Goal: Information Seeking & Learning: Check status

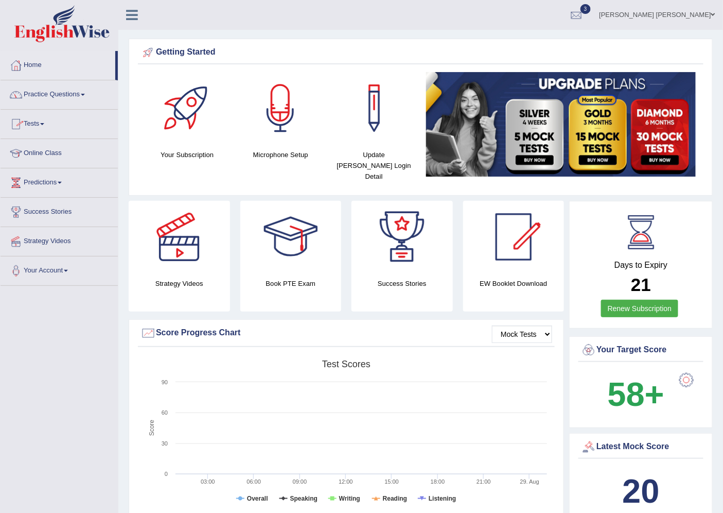
click at [53, 102] on link "Practice Questions" at bounding box center [59, 93] width 117 height 26
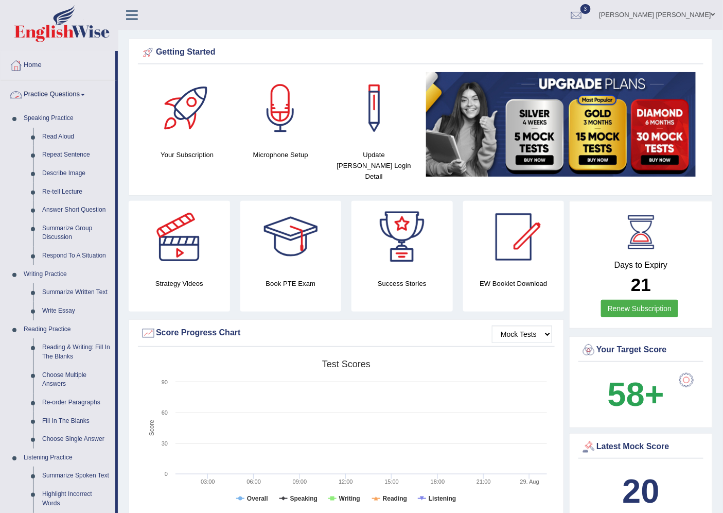
click at [84, 90] on link "Practice Questions" at bounding box center [58, 93] width 115 height 26
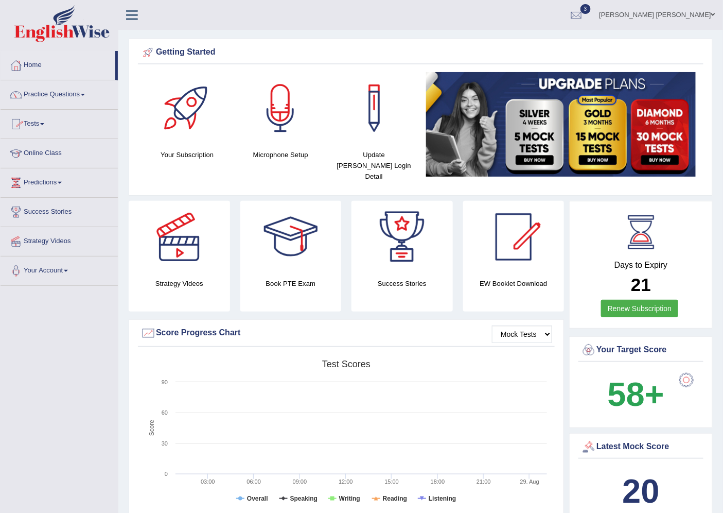
click at [42, 126] on link "Tests" at bounding box center [59, 123] width 117 height 26
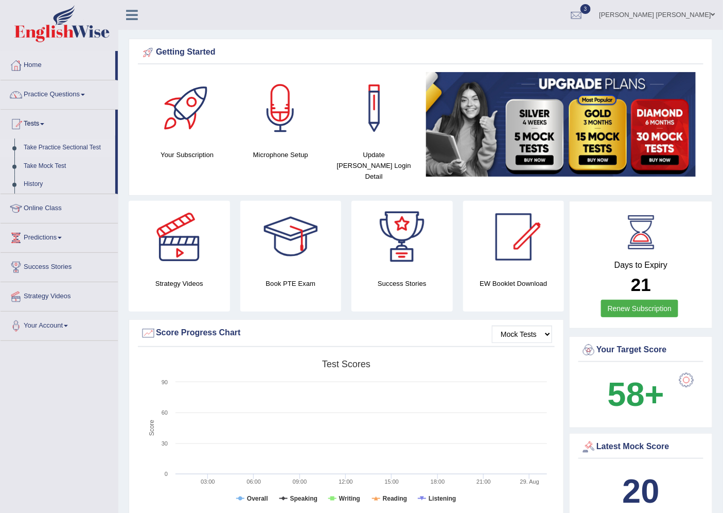
click at [57, 145] on link "Take Practice Sectional Test" at bounding box center [67, 147] width 96 height 19
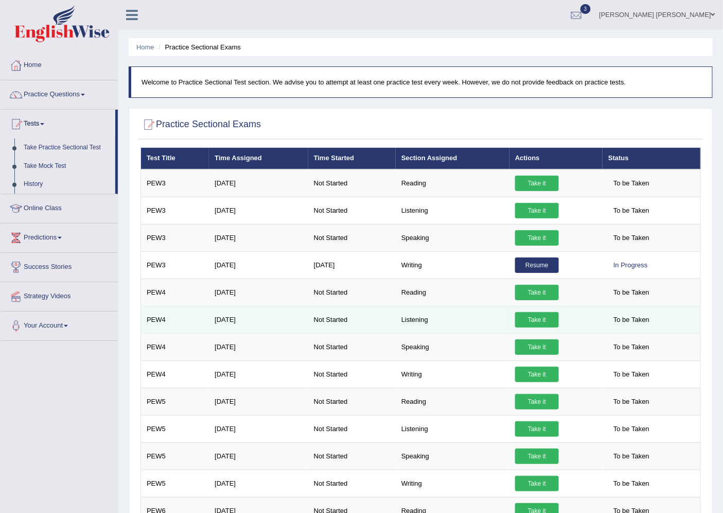
click at [532, 313] on link "Take it" at bounding box center [537, 319] width 44 height 15
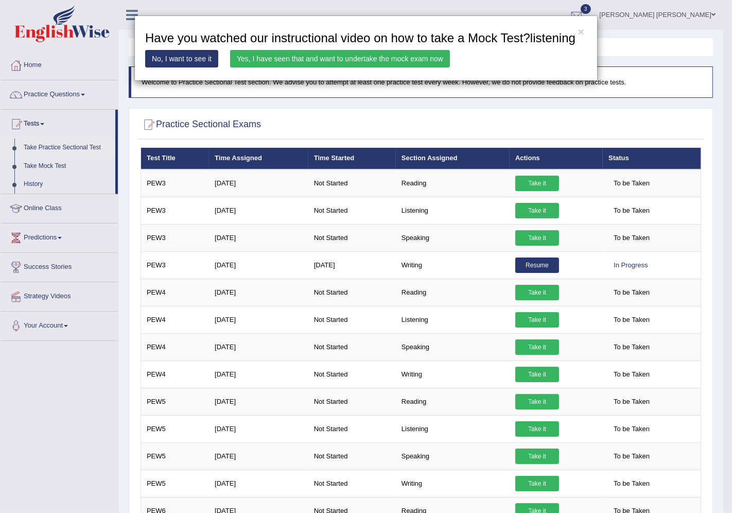
click at [354, 58] on link "Yes, I have seen that and want to undertake the mock exam now" at bounding box center [340, 59] width 220 height 18
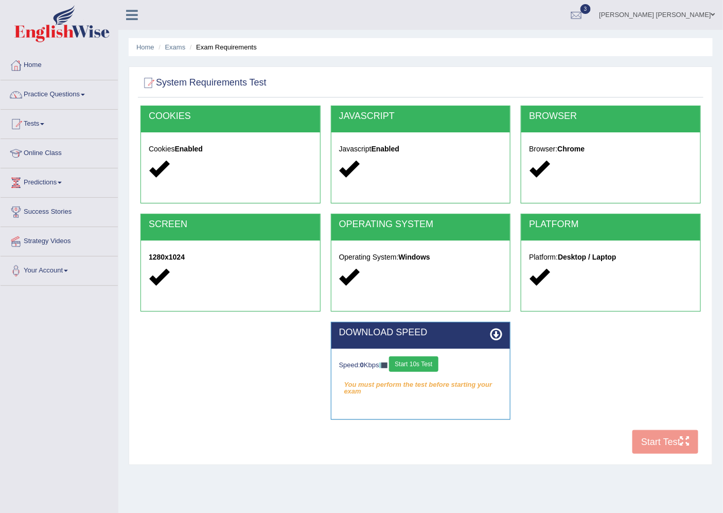
click at [434, 362] on button "Start 10s Test" at bounding box center [413, 363] width 49 height 15
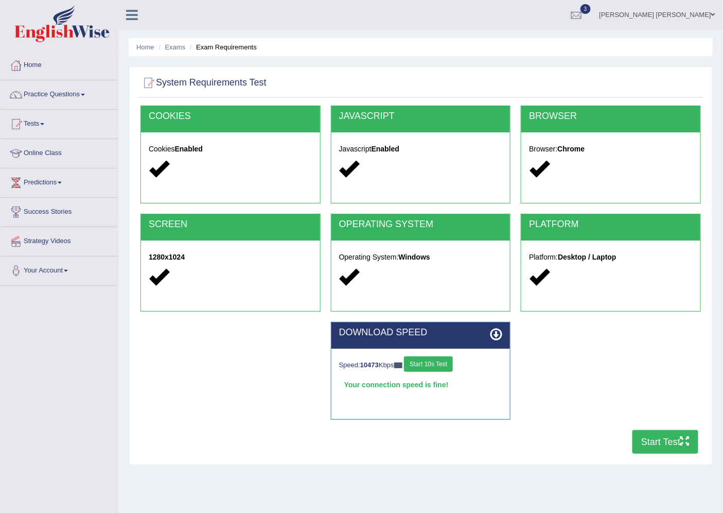
click at [660, 443] on button "Start Test" at bounding box center [666, 442] width 66 height 24
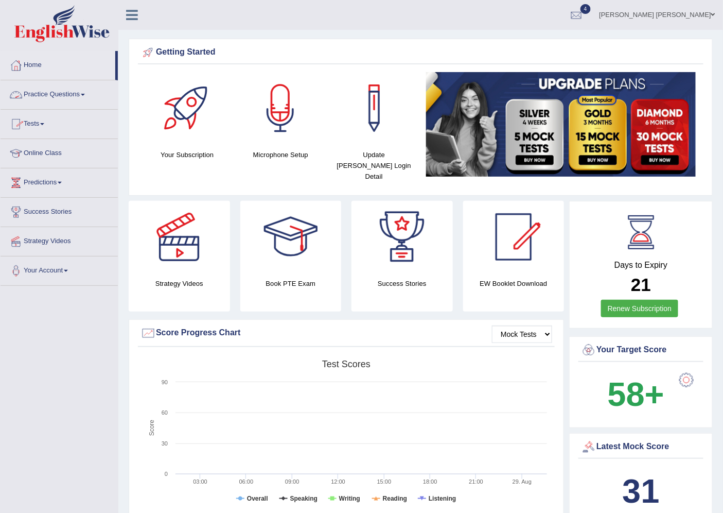
click at [39, 118] on link "Tests" at bounding box center [59, 123] width 117 height 26
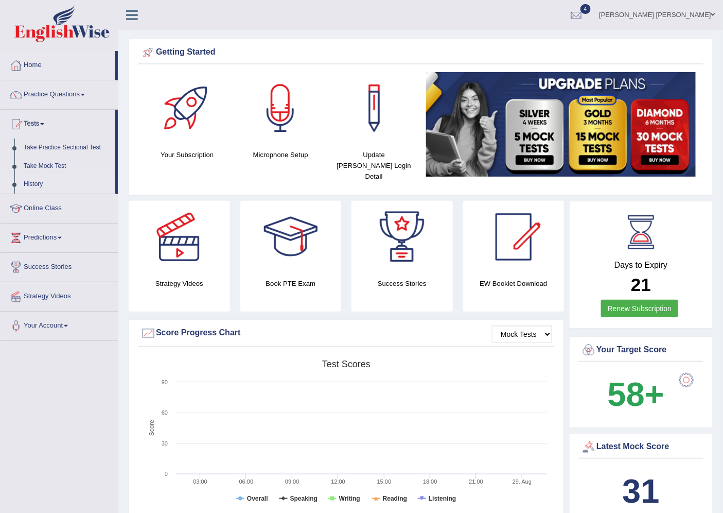
click at [44, 180] on link "History" at bounding box center [67, 184] width 96 height 19
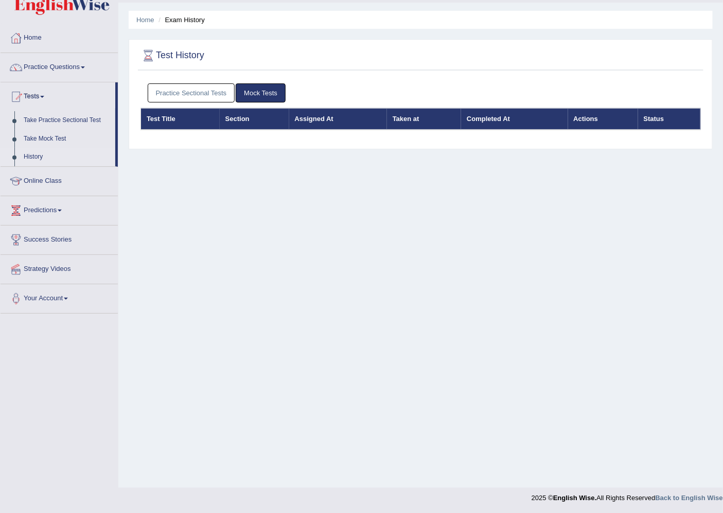
click at [195, 90] on link "Practice Sectional Tests" at bounding box center [192, 92] width 88 height 19
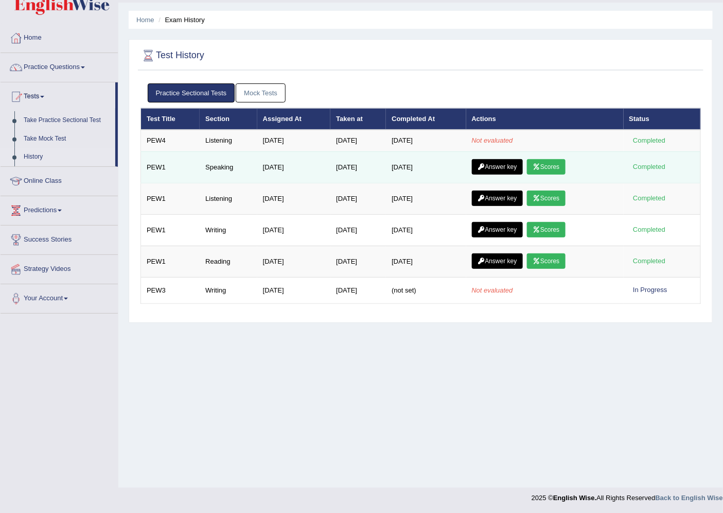
click at [538, 164] on icon at bounding box center [537, 167] width 8 height 6
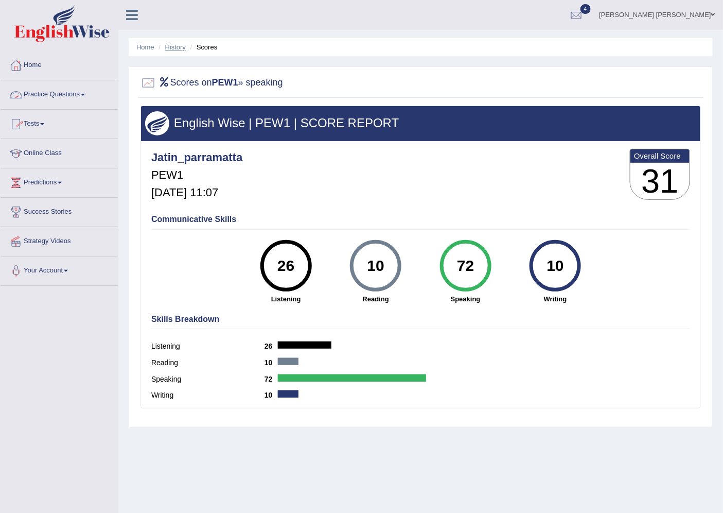
click at [178, 50] on link "History" at bounding box center [175, 47] width 21 height 8
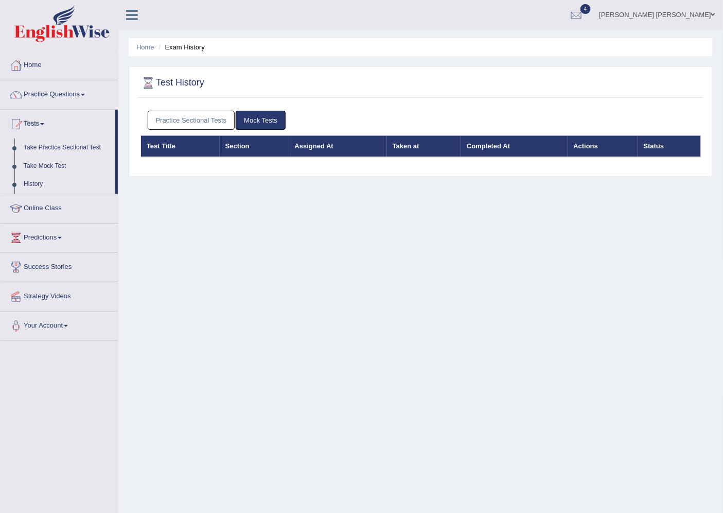
click at [176, 115] on link "Practice Sectional Tests" at bounding box center [192, 120] width 88 height 19
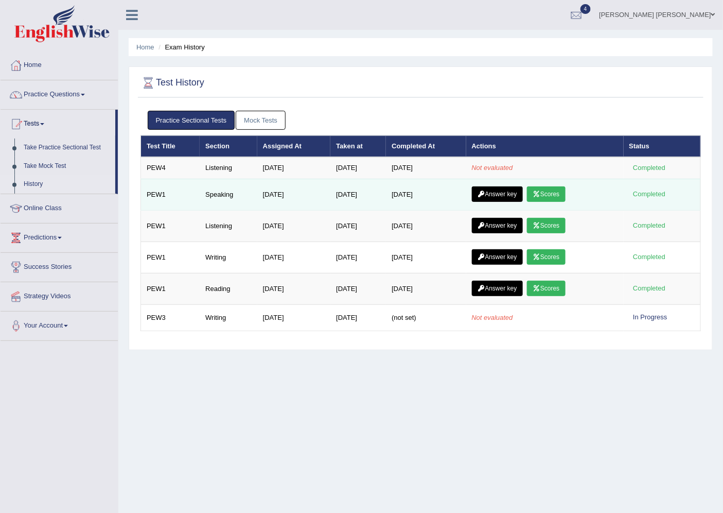
click at [557, 199] on link "Scores" at bounding box center [546, 193] width 38 height 15
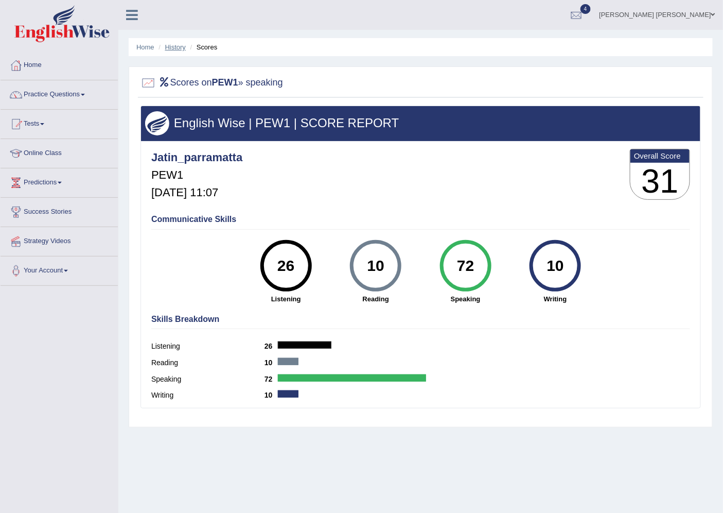
click at [183, 48] on link "History" at bounding box center [175, 47] width 21 height 8
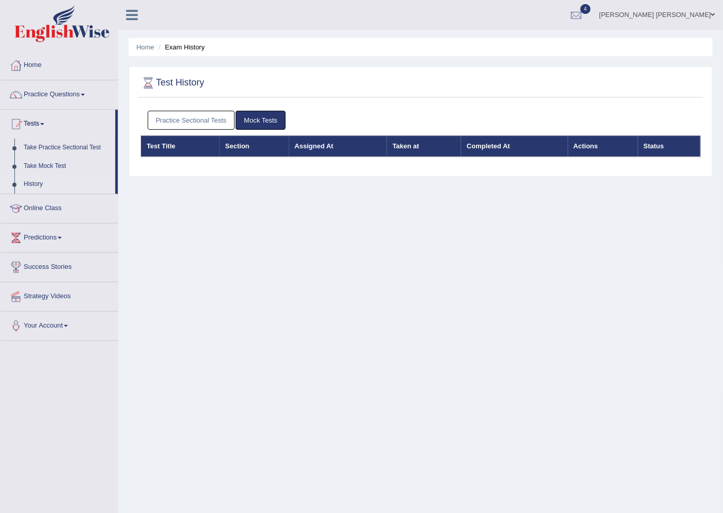
click at [202, 111] on link "Practice Sectional Tests" at bounding box center [192, 120] width 88 height 19
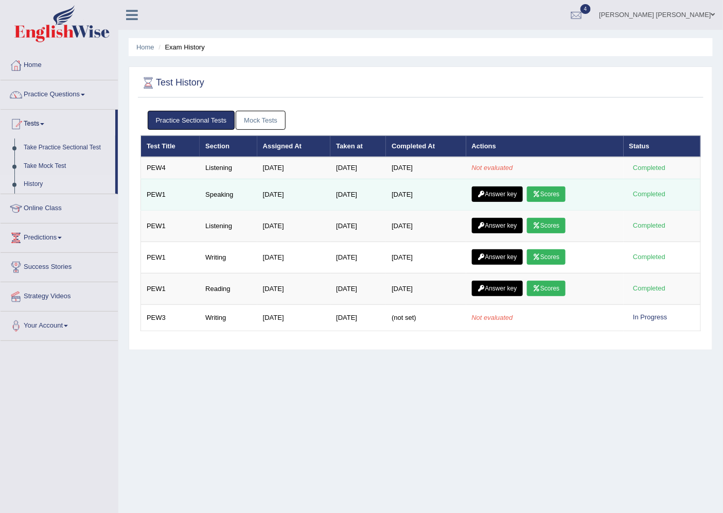
click at [490, 192] on link "Answer key" at bounding box center [497, 193] width 51 height 15
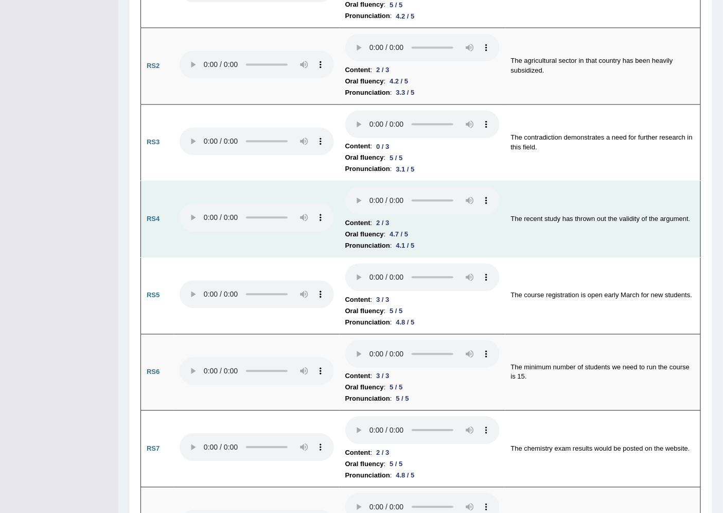
scroll to position [743, 0]
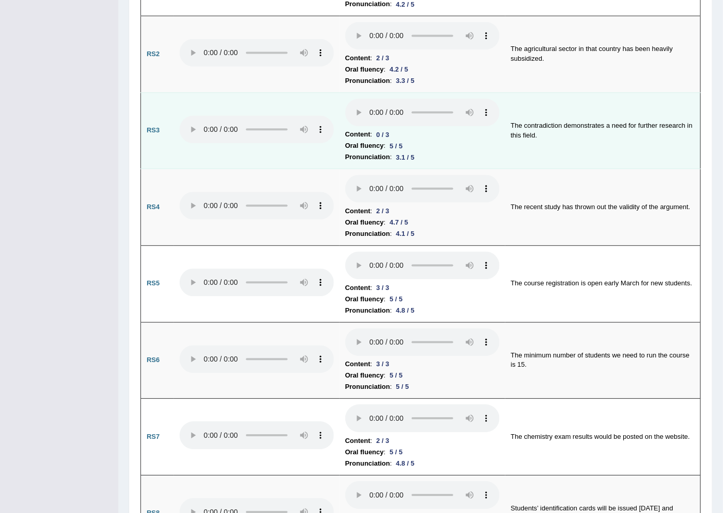
drag, startPoint x: 356, startPoint y: 110, endPoint x: 322, endPoint y: 145, distance: 49.1
click at [322, 145] on td at bounding box center [257, 130] width 166 height 77
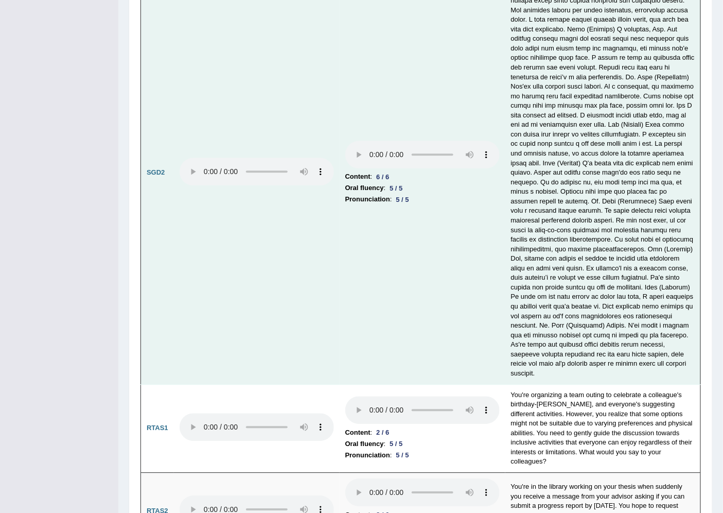
scroll to position [3178, 0]
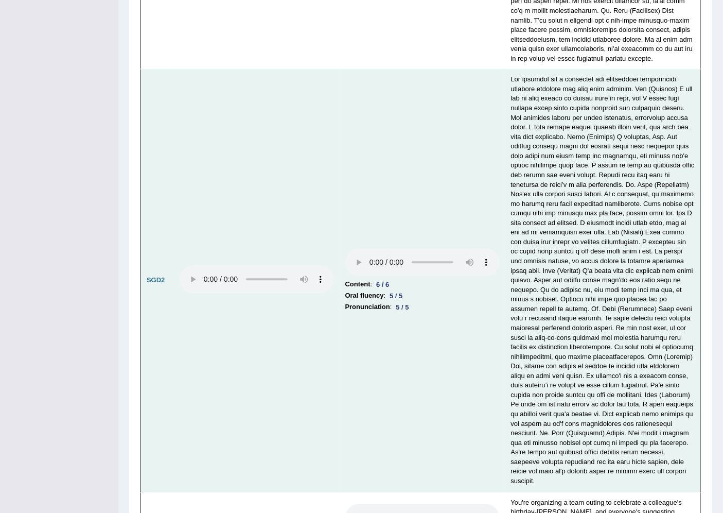
drag, startPoint x: 420, startPoint y: 109, endPoint x: 383, endPoint y: 116, distance: 36.6
click at [383, 116] on td "Content : 6 / 6 Oral fluency : 5 / 5 Pronunciation : 5 / 5" at bounding box center [423, 280] width 166 height 423
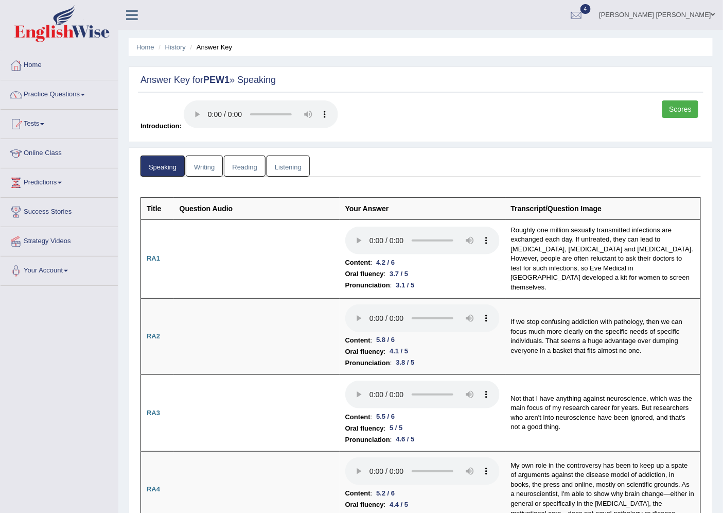
scroll to position [57, 0]
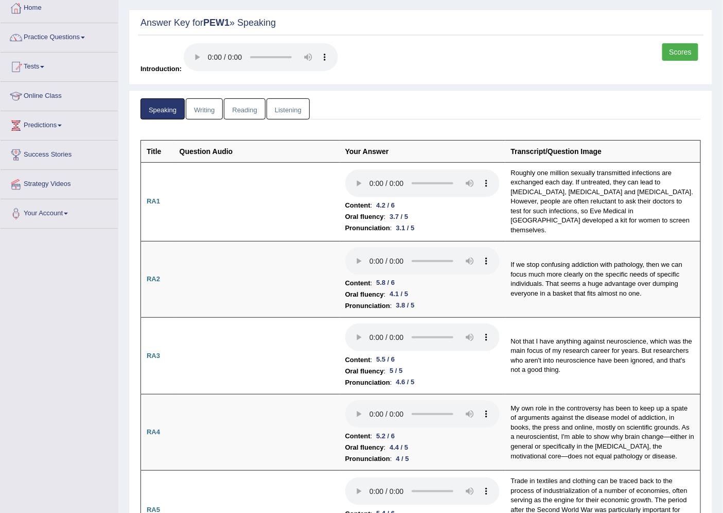
click at [674, 48] on link "Scores" at bounding box center [680, 52] width 36 height 18
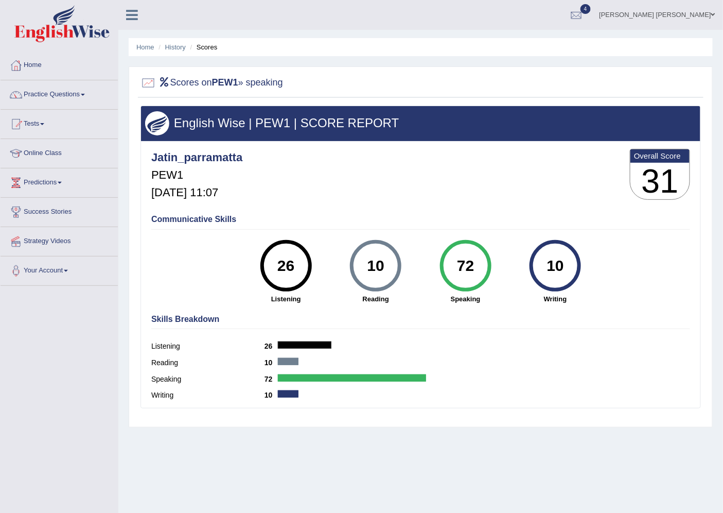
drag, startPoint x: 0, startPoint y: 33, endPoint x: 371, endPoint y: 152, distance: 389.4
click at [371, 152] on div "Jatin_parramatta PEW1 Aug 29, 2025, 11:07 Overall Score 31" at bounding box center [421, 176] width 544 height 61
click at [174, 47] on link "History" at bounding box center [175, 47] width 21 height 8
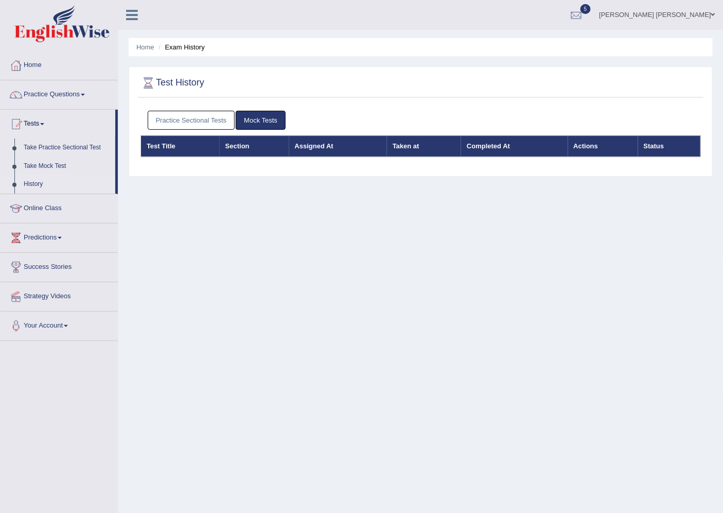
click at [222, 120] on link "Practice Sectional Tests" at bounding box center [192, 120] width 88 height 19
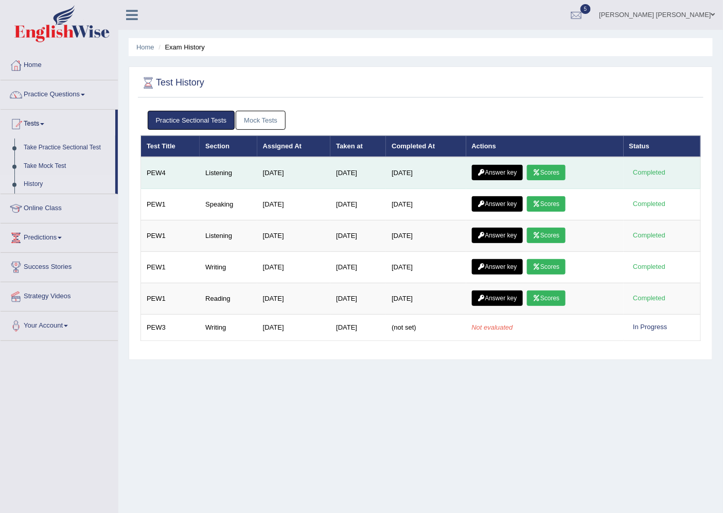
click at [556, 171] on link "Scores" at bounding box center [546, 172] width 38 height 15
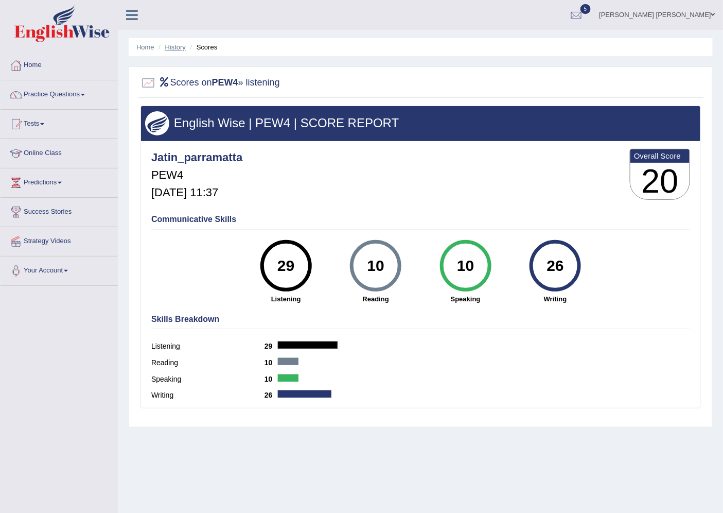
click at [180, 50] on link "History" at bounding box center [175, 47] width 21 height 8
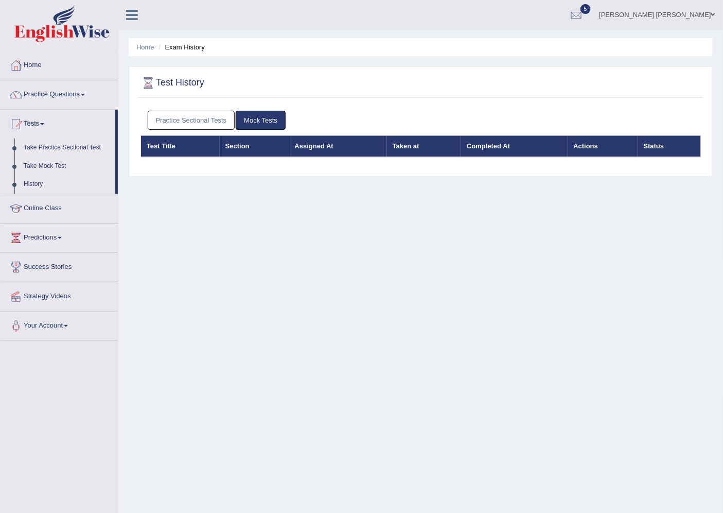
click at [230, 121] on link "Practice Sectional Tests" at bounding box center [192, 120] width 88 height 19
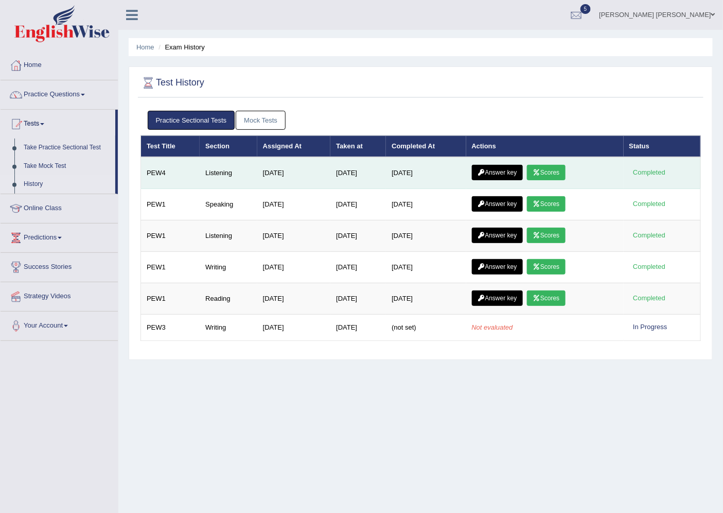
click at [510, 173] on link "Answer key" at bounding box center [497, 172] width 51 height 15
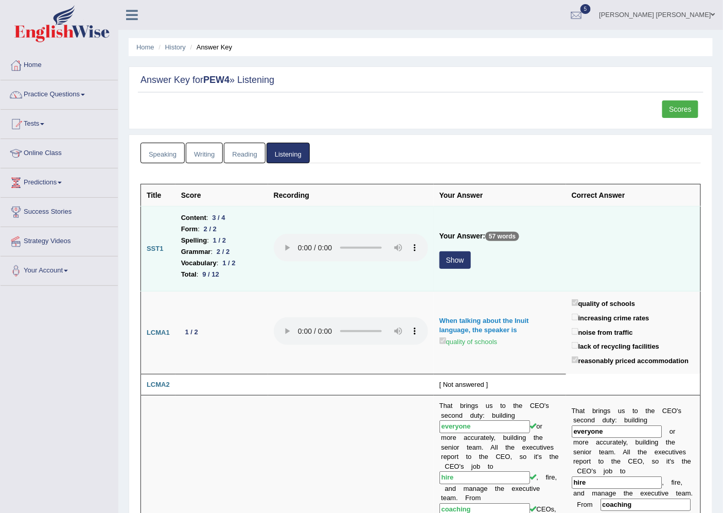
click at [441, 263] on button "Show" at bounding box center [455, 260] width 31 height 18
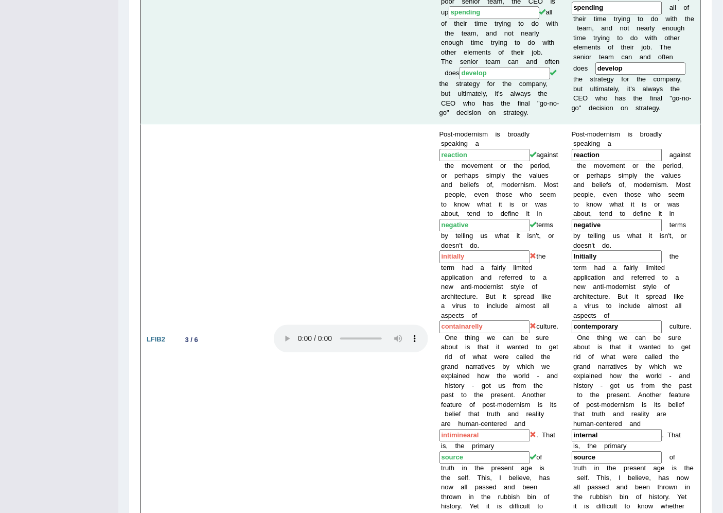
scroll to position [743, 0]
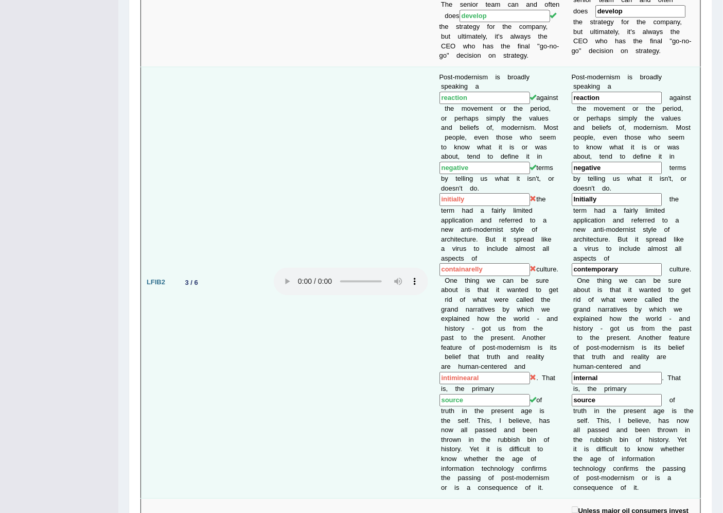
click at [443, 206] on input "initially" at bounding box center [485, 199] width 91 height 13
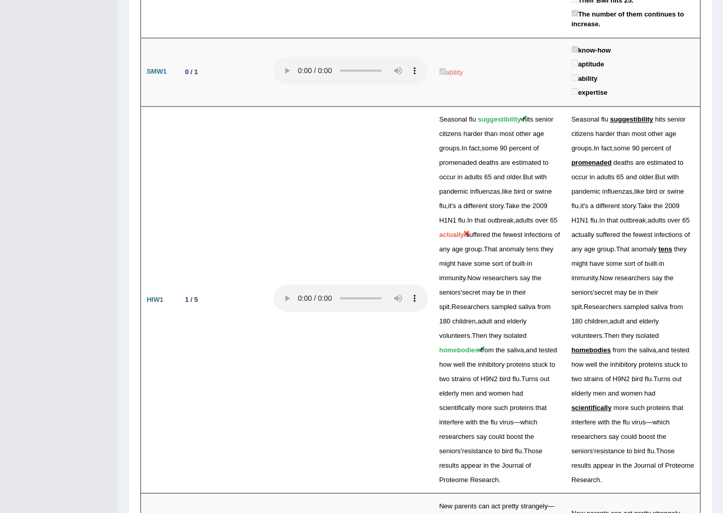
scroll to position [2116, 0]
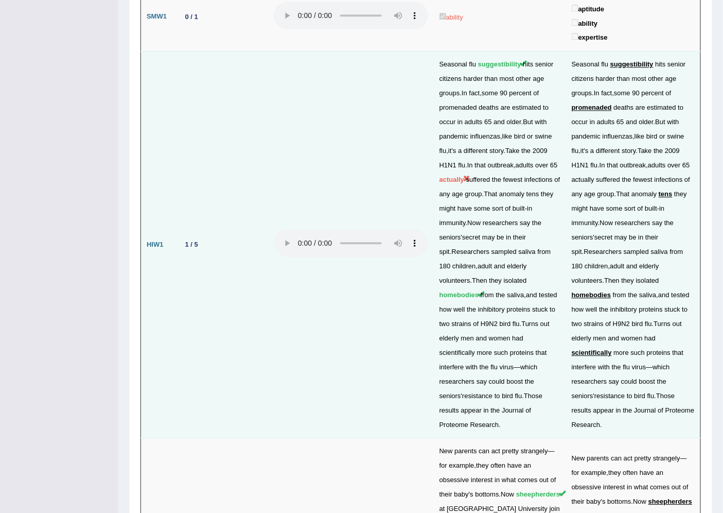
click at [310, 142] on td at bounding box center [351, 244] width 166 height 387
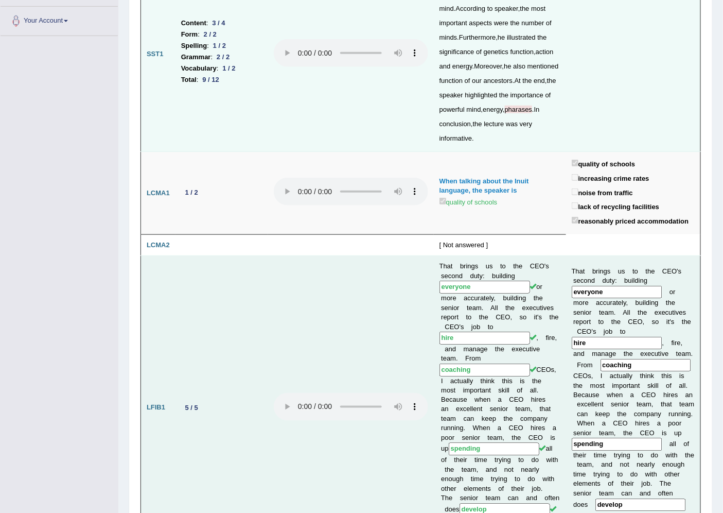
scroll to position [0, 0]
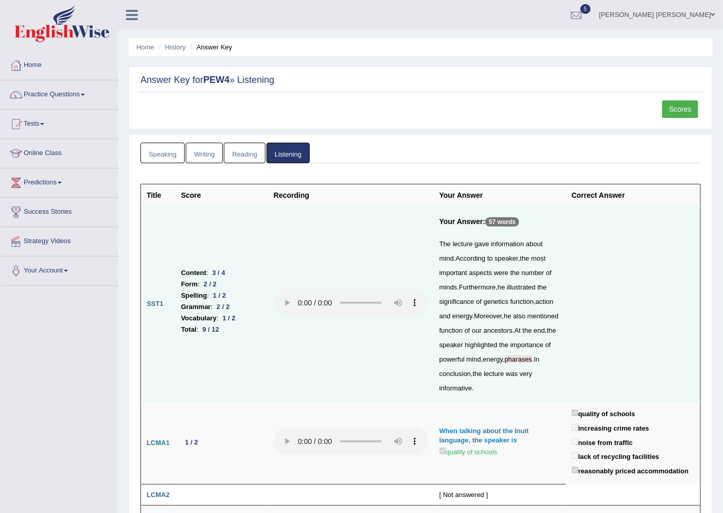
click at [175, 161] on link "Speaking" at bounding box center [163, 153] width 44 height 21
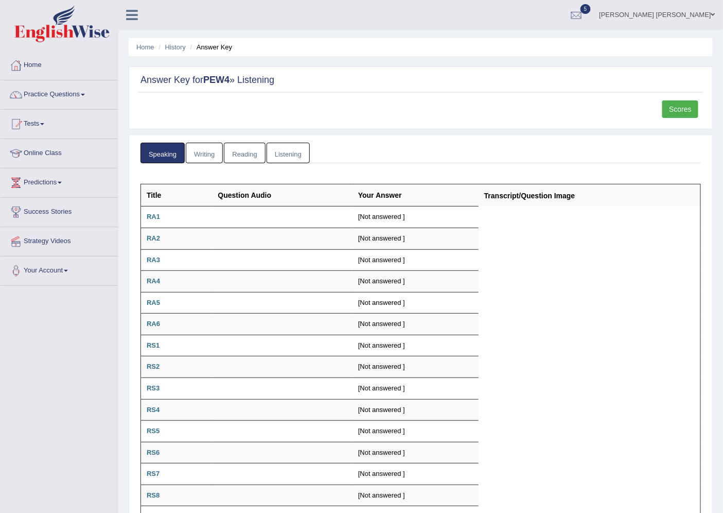
click at [278, 152] on link "Listening" at bounding box center [288, 153] width 43 height 21
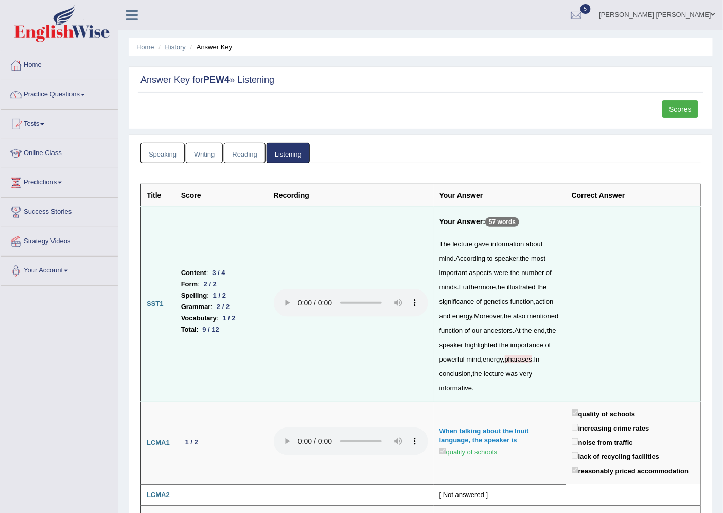
click at [176, 47] on link "History" at bounding box center [175, 47] width 21 height 8
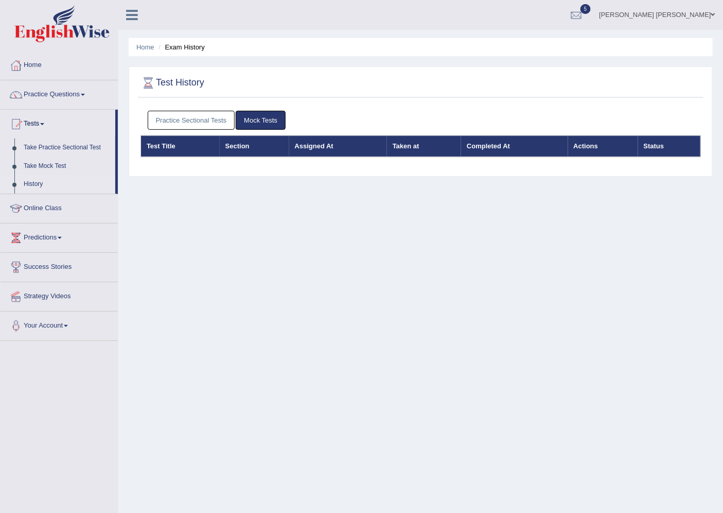
click at [224, 117] on link "Practice Sectional Tests" at bounding box center [192, 120] width 88 height 19
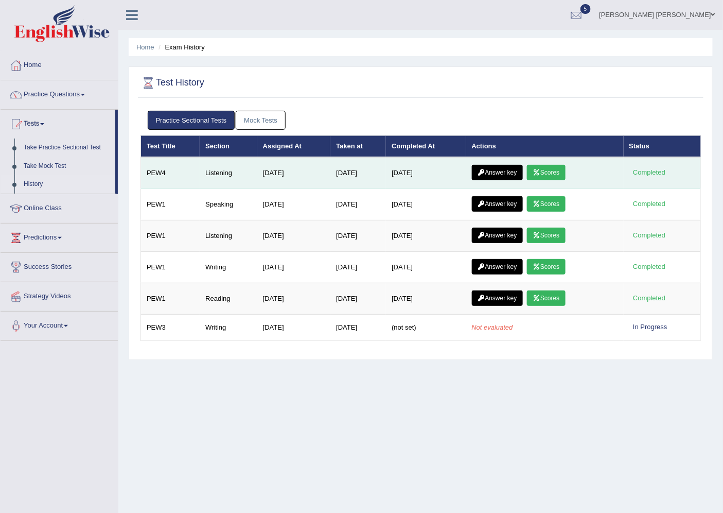
click at [540, 172] on icon at bounding box center [537, 172] width 8 height 6
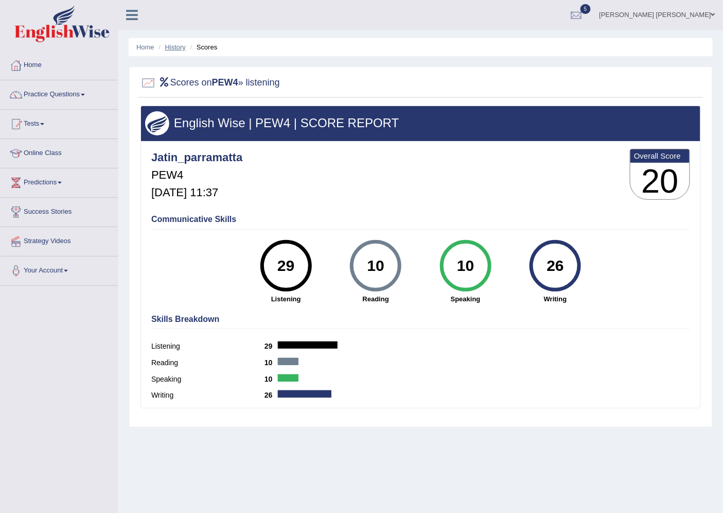
click at [168, 45] on link "History" at bounding box center [175, 47] width 21 height 8
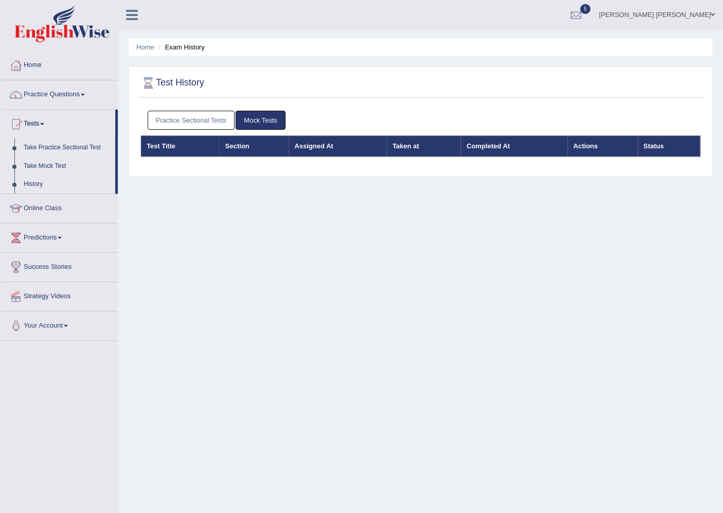
click at [211, 111] on link "Practice Sectional Tests" at bounding box center [192, 120] width 88 height 19
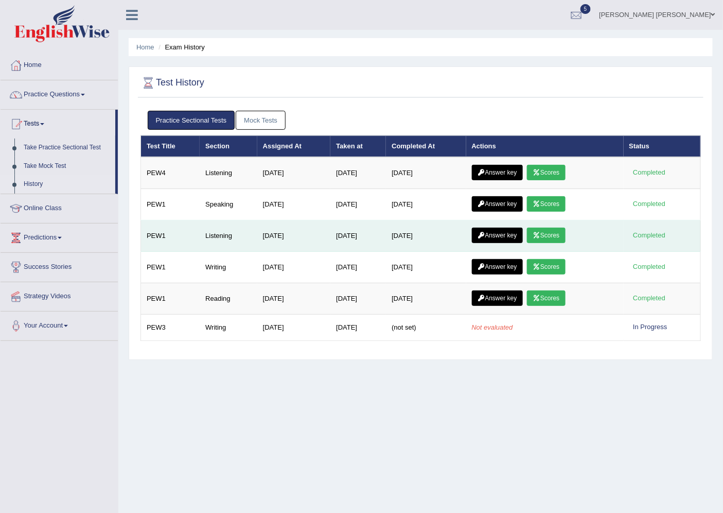
click at [540, 237] on icon at bounding box center [537, 235] width 8 height 6
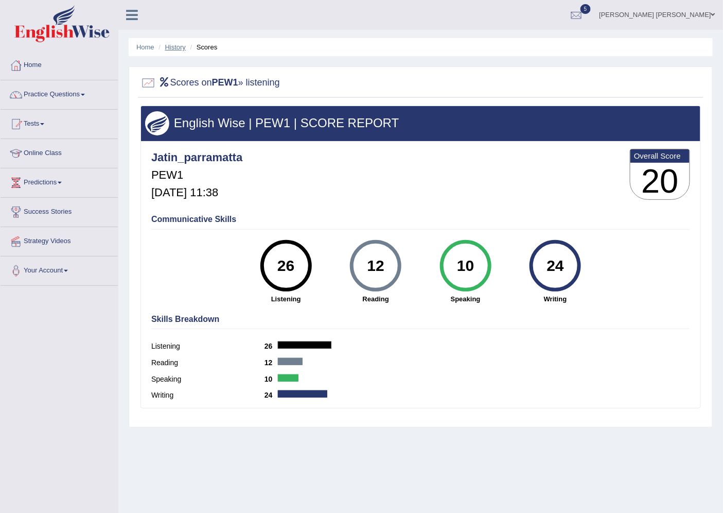
click at [170, 47] on link "History" at bounding box center [175, 47] width 21 height 8
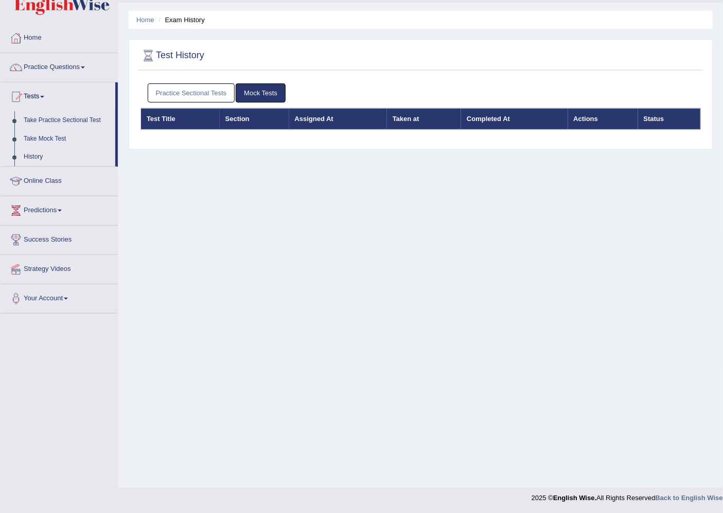
click at [174, 103] on div "Practice Sectional Tests Mock Tests" at bounding box center [421, 93] width 561 height 30
click at [178, 95] on link "Practice Sectional Tests" at bounding box center [192, 92] width 88 height 19
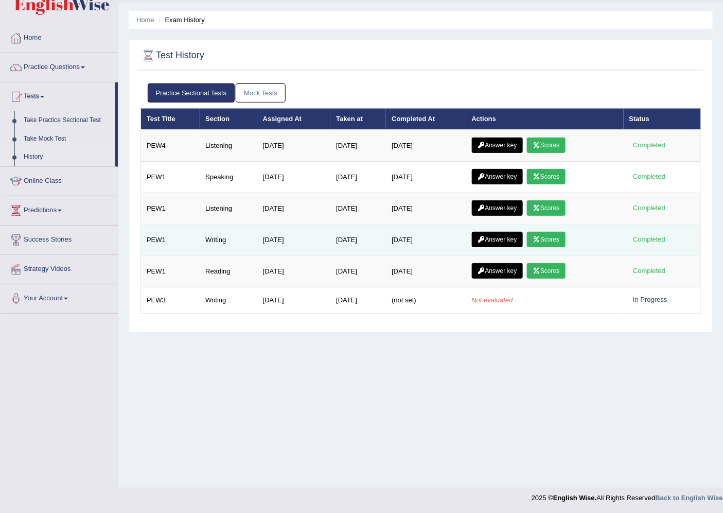
click at [540, 242] on icon at bounding box center [537, 239] width 8 height 6
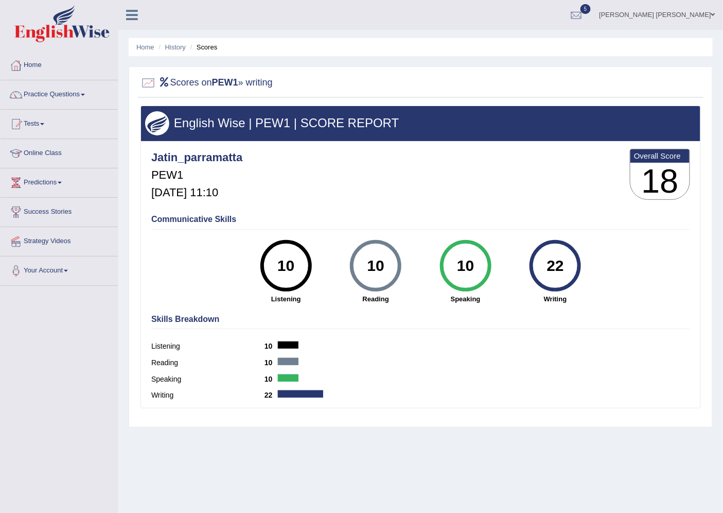
click at [188, 49] on li "Scores" at bounding box center [203, 47] width 30 height 10
click at [166, 46] on link "History" at bounding box center [175, 47] width 21 height 8
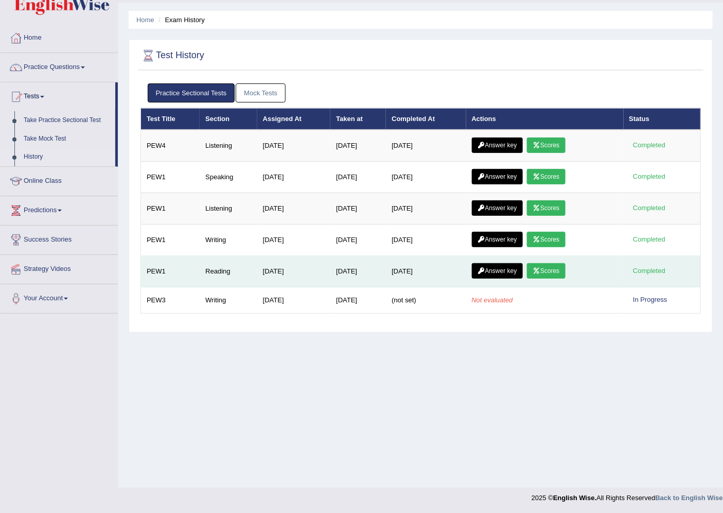
click at [560, 274] on link "Scores" at bounding box center [546, 270] width 38 height 15
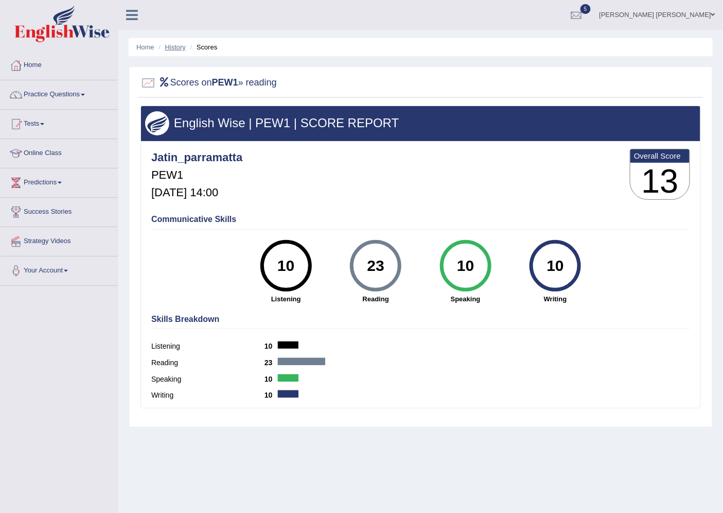
click at [168, 50] on link "History" at bounding box center [175, 47] width 21 height 8
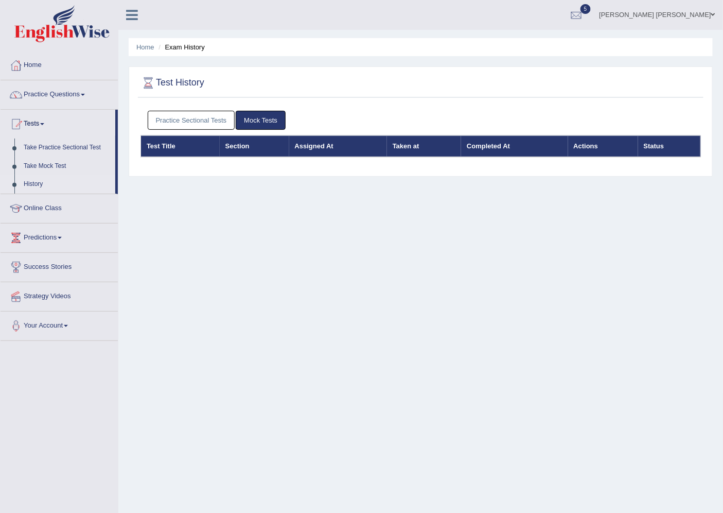
click at [183, 118] on link "Practice Sectional Tests" at bounding box center [192, 120] width 88 height 19
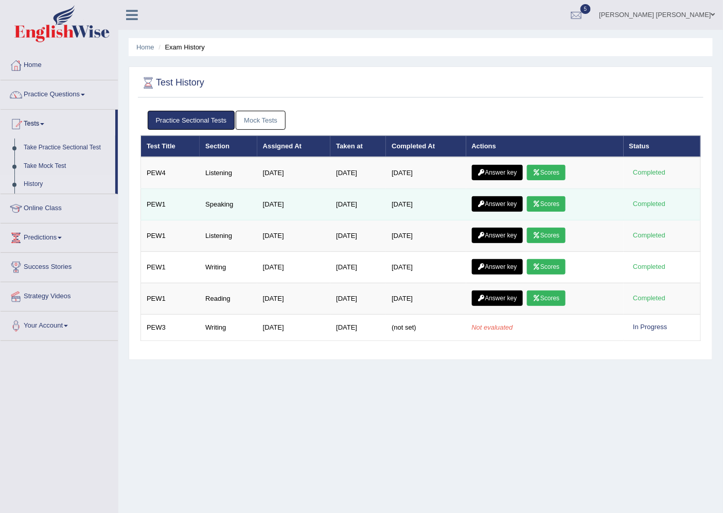
scroll to position [27, 0]
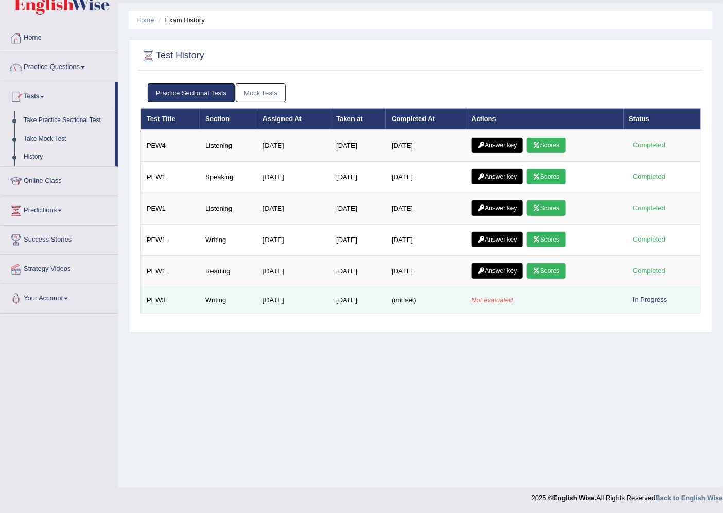
click at [513, 302] on em "Not evaluated" at bounding box center [492, 300] width 41 height 8
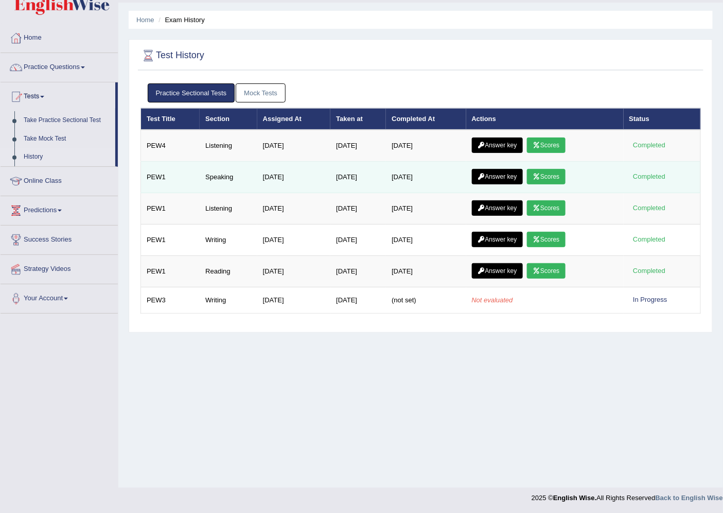
click at [560, 172] on link "Scores" at bounding box center [546, 176] width 38 height 15
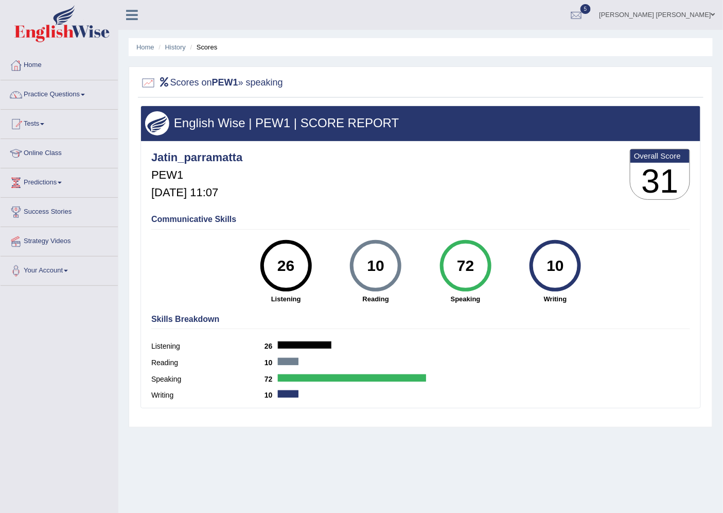
click at [177, 51] on li "History" at bounding box center [171, 47] width 30 height 10
click at [176, 50] on li "History" at bounding box center [171, 47] width 30 height 10
click at [175, 47] on link "History" at bounding box center [175, 47] width 21 height 8
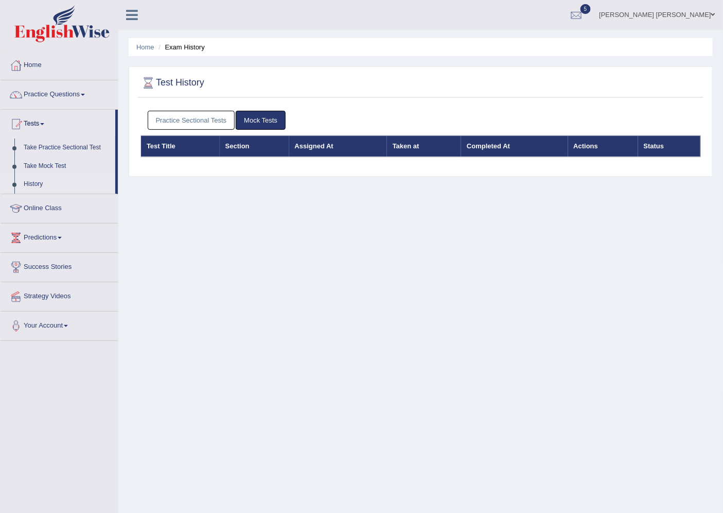
click at [182, 119] on link "Practice Sectional Tests" at bounding box center [192, 120] width 88 height 19
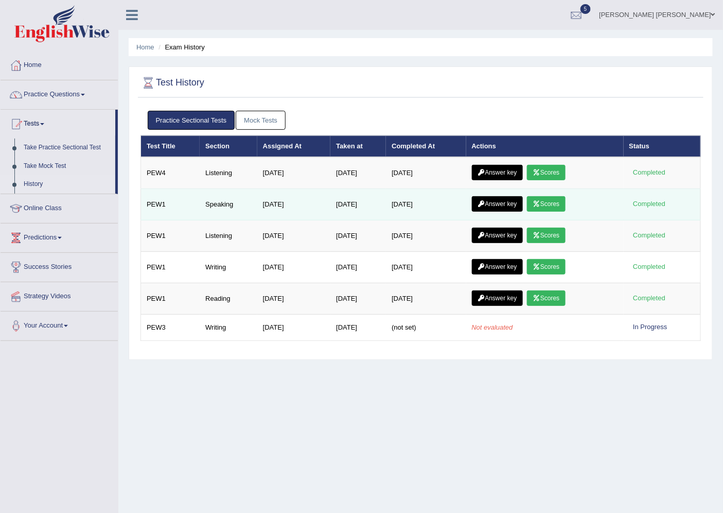
click at [547, 201] on link "Scores" at bounding box center [546, 203] width 38 height 15
